Goal: Task Accomplishment & Management: Manage account settings

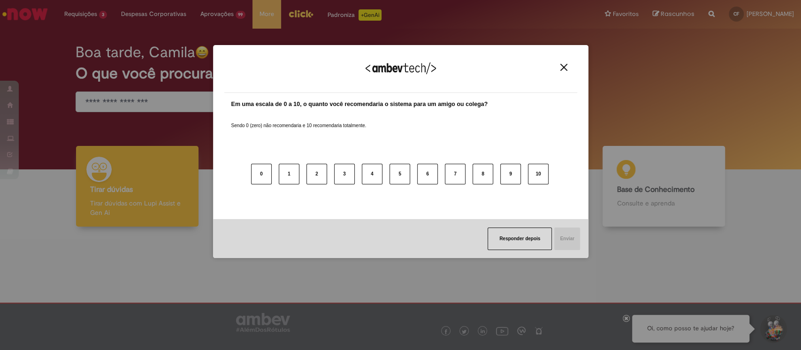
click at [567, 70] on button "Close" at bounding box center [563, 67] width 13 height 8
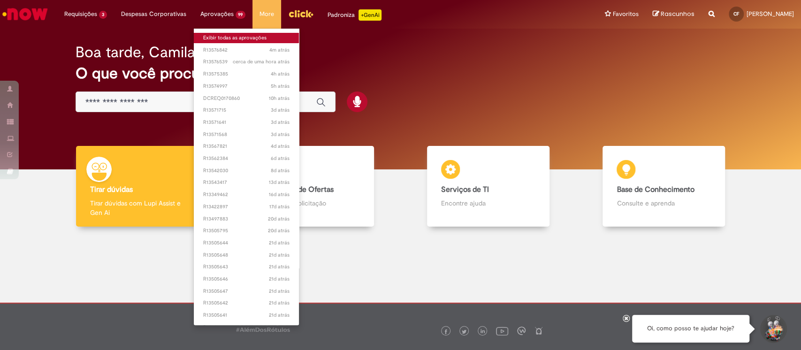
click at [233, 39] on link "Exibir todas as aprovações" at bounding box center [247, 38] width 106 height 10
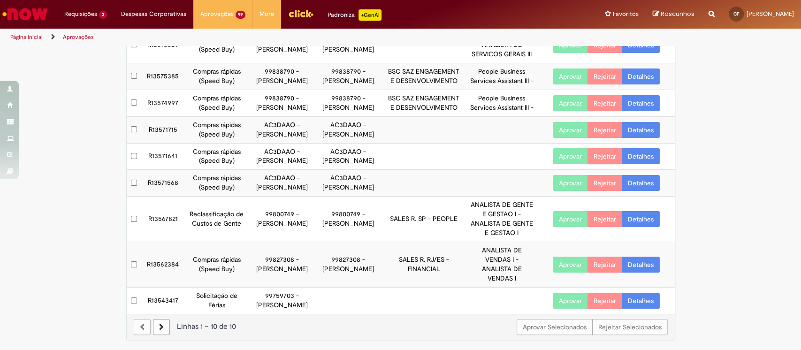
scroll to position [125, 0]
click at [560, 227] on button "Aprovar" at bounding box center [570, 219] width 35 height 16
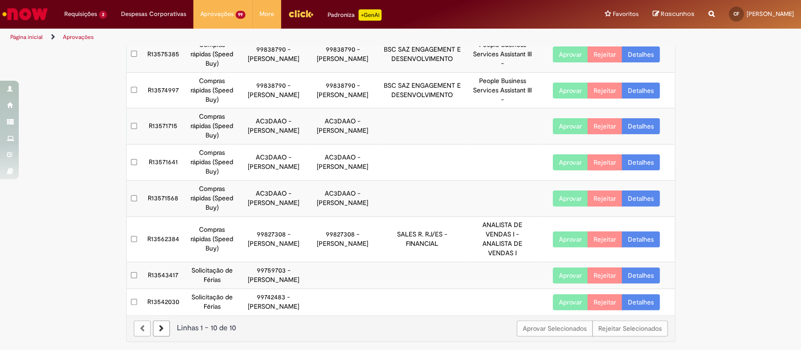
click at [399, 231] on td "SALES R. RJ/ES - FINANCIAL" at bounding box center [422, 240] width 90 height 46
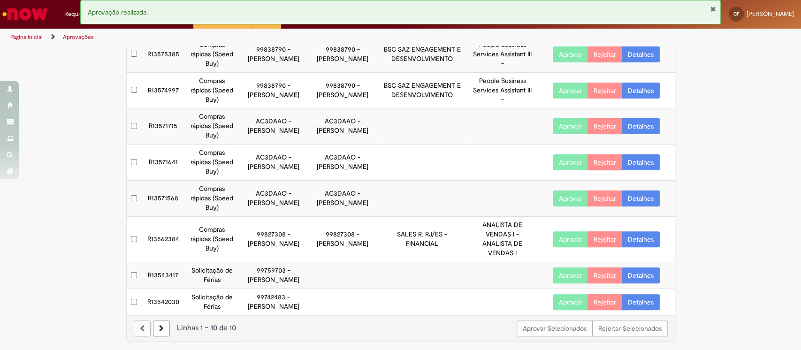
click at [600, 8] on button "Fechar Notificação" at bounding box center [712, 9] width 6 height 8
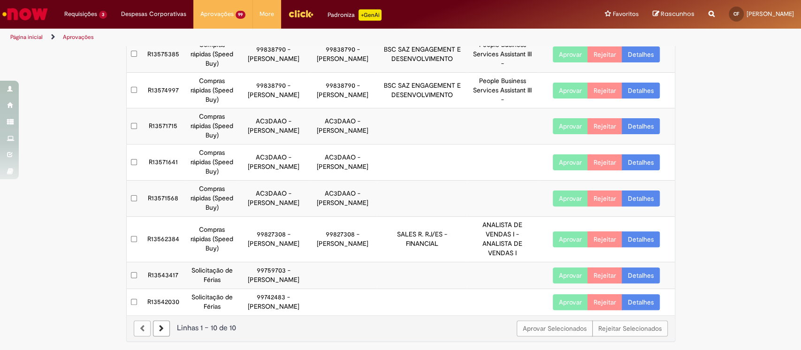
click at [153, 262] on link at bounding box center [161, 328] width 17 height 16
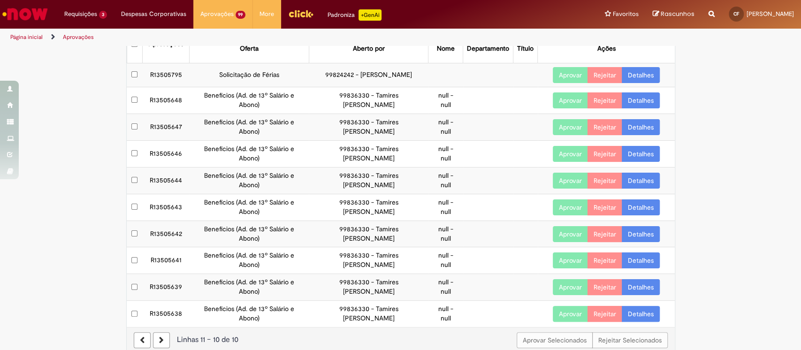
scroll to position [53, 0]
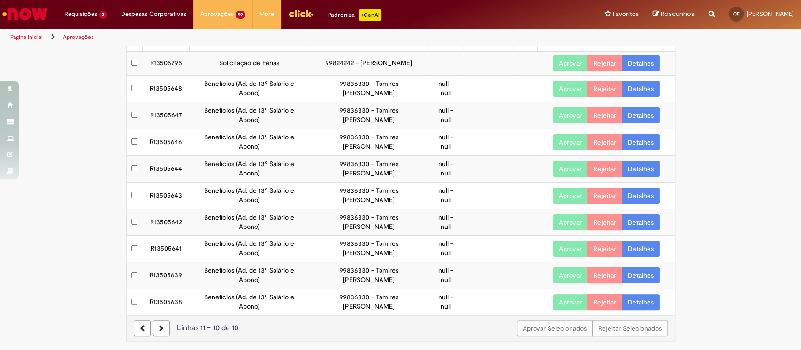
click at [159, 262] on icon at bounding box center [161, 328] width 5 height 7
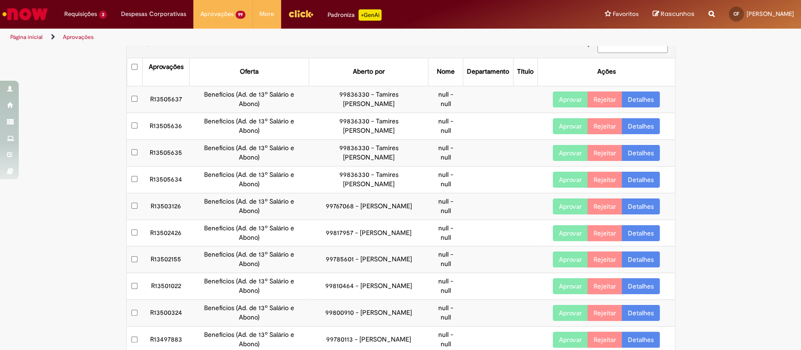
scroll to position [0, 0]
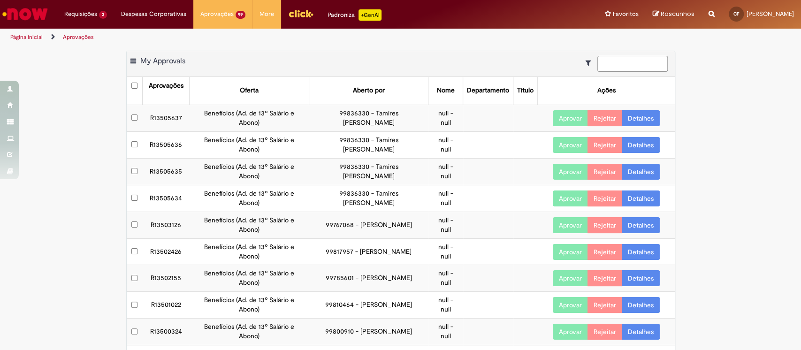
click at [600, 68] on input at bounding box center [632, 64] width 70 height 16
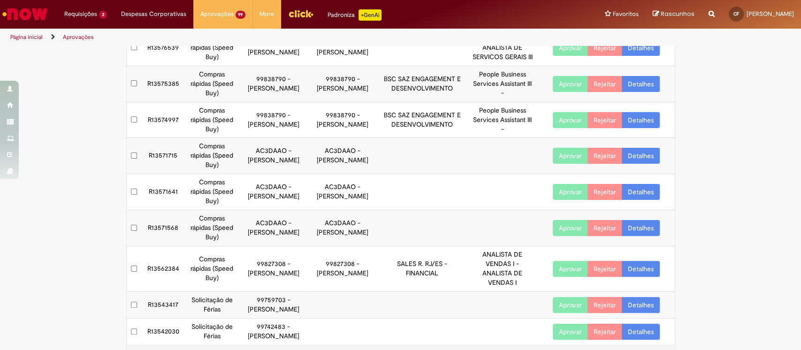
scroll to position [150, 0]
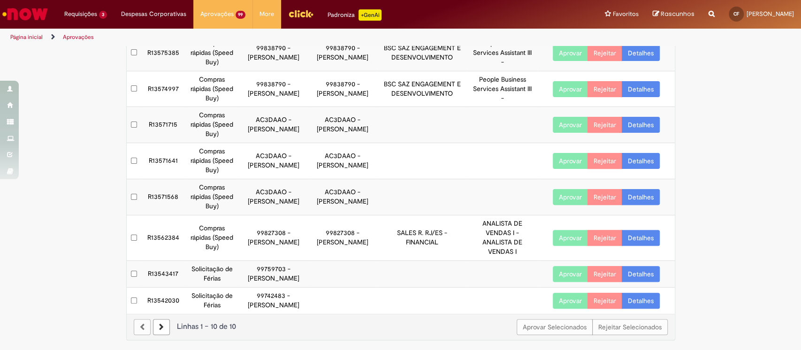
type input "******"
click at [136, 262] on div at bounding box center [142, 327] width 17 height 16
click at [159, 262] on icon at bounding box center [161, 327] width 5 height 7
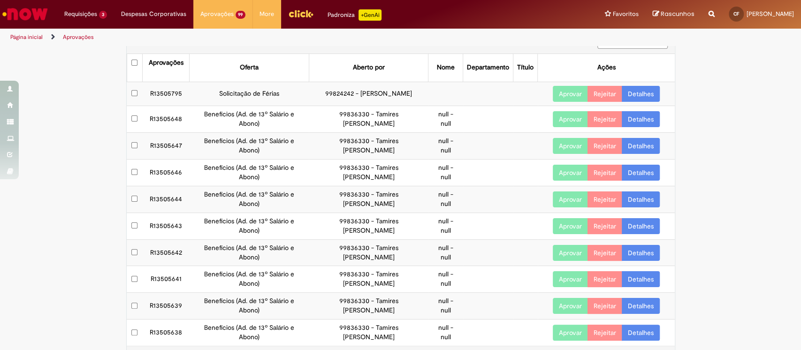
scroll to position [0, 0]
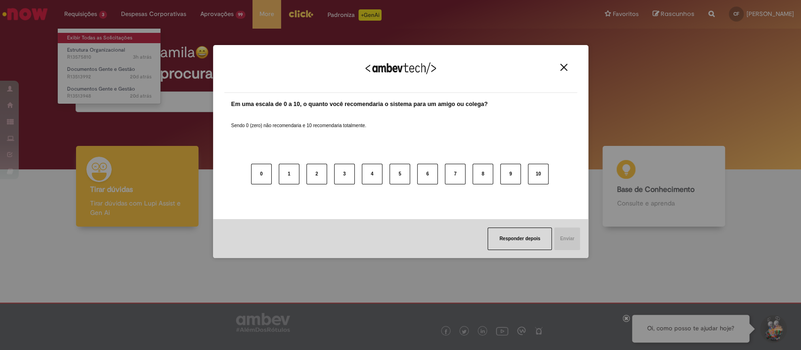
click at [94, 39] on div "Agradecemos seu feedback! Em uma escala de 0 a 10, o quanto você recomendaria o…" at bounding box center [400, 175] width 801 height 350
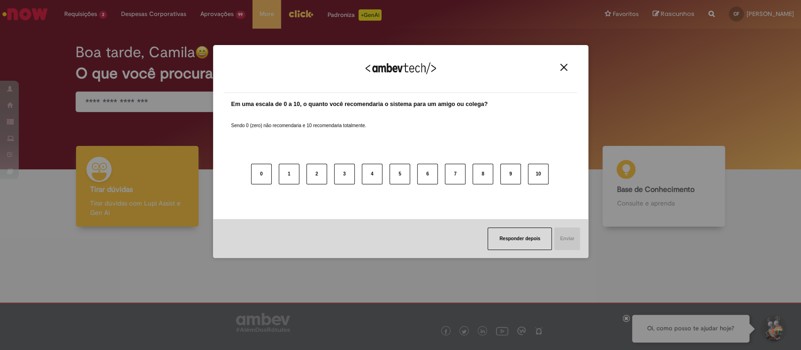
click at [562, 68] on img "Close" at bounding box center [563, 67] width 7 height 7
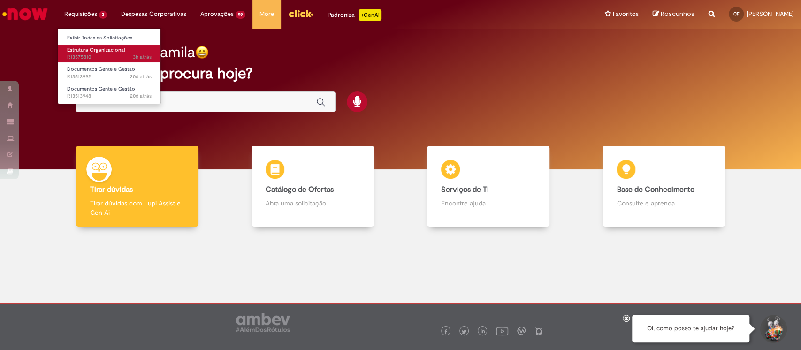
click at [107, 48] on span "Estrutura Organizacional" at bounding box center [96, 49] width 58 height 7
